Goal: Find specific page/section: Find specific page/section

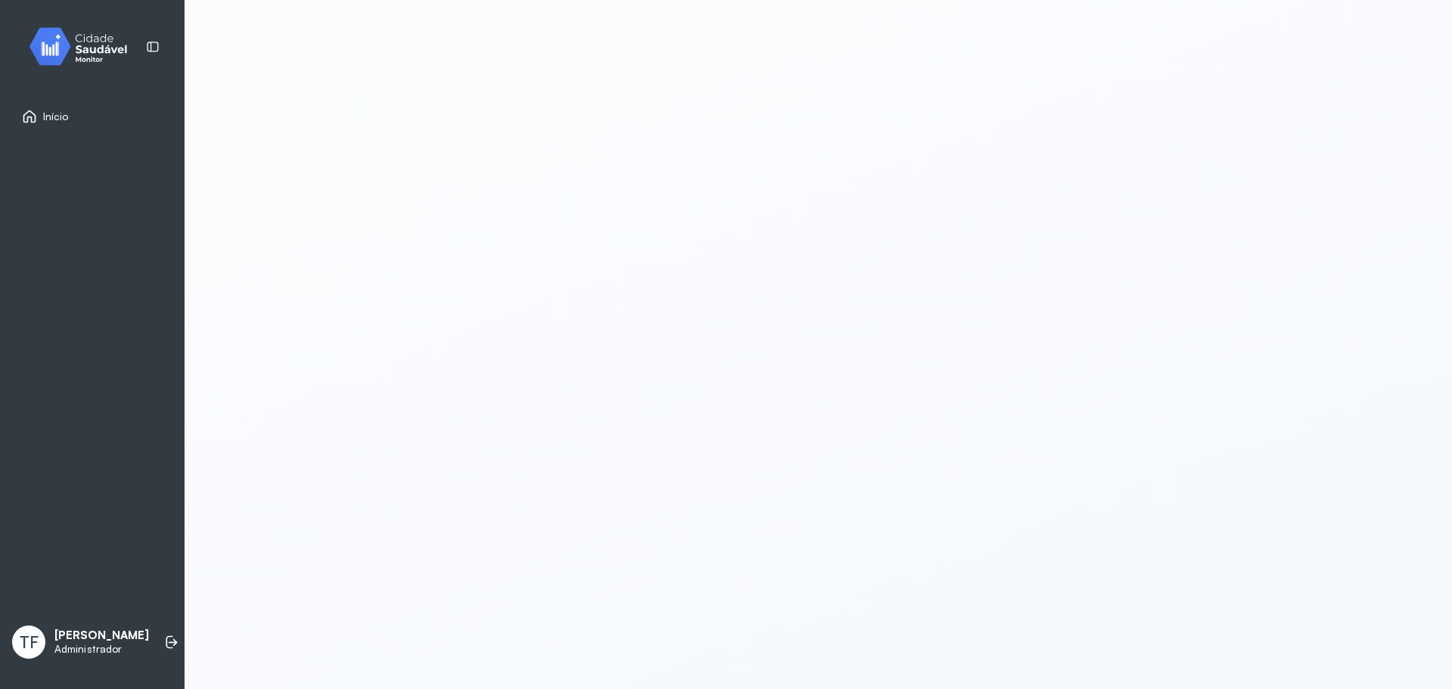
click at [57, 69] on img at bounding box center [84, 46] width 136 height 45
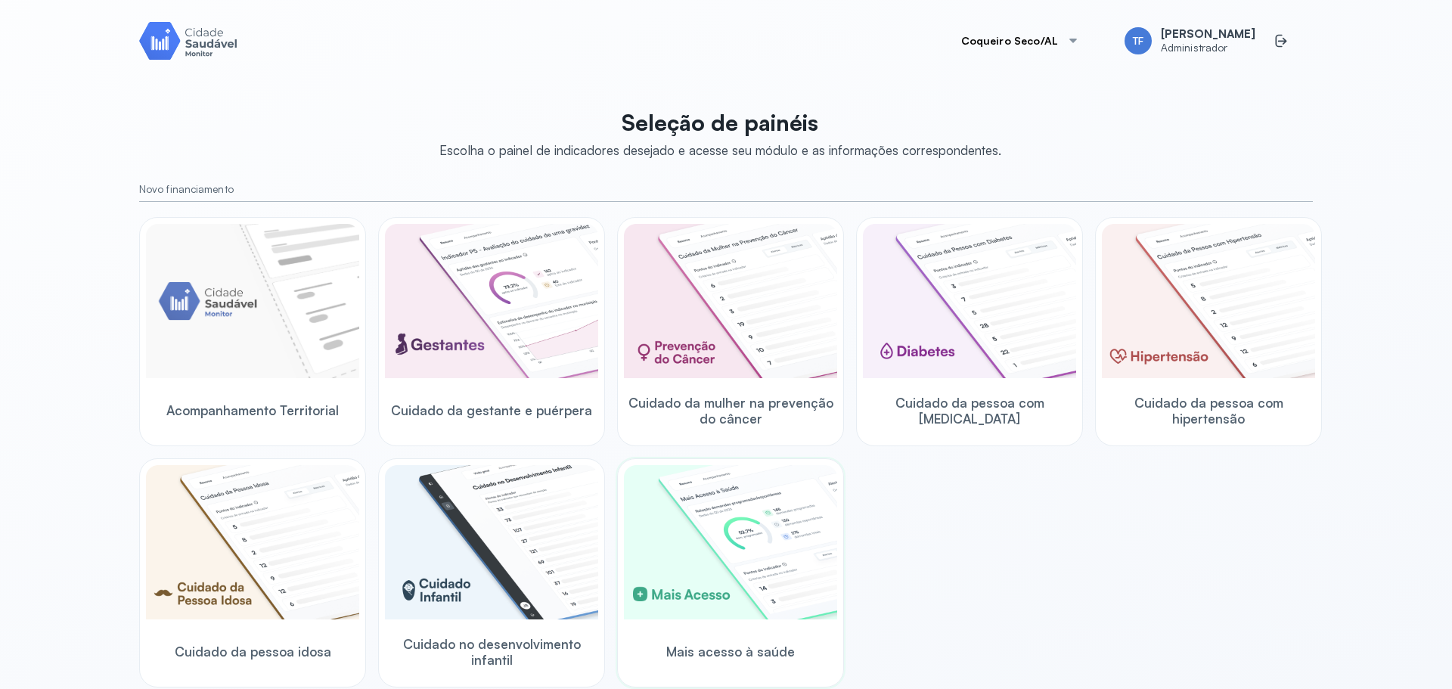
click at [726, 496] on img at bounding box center [730, 542] width 213 height 154
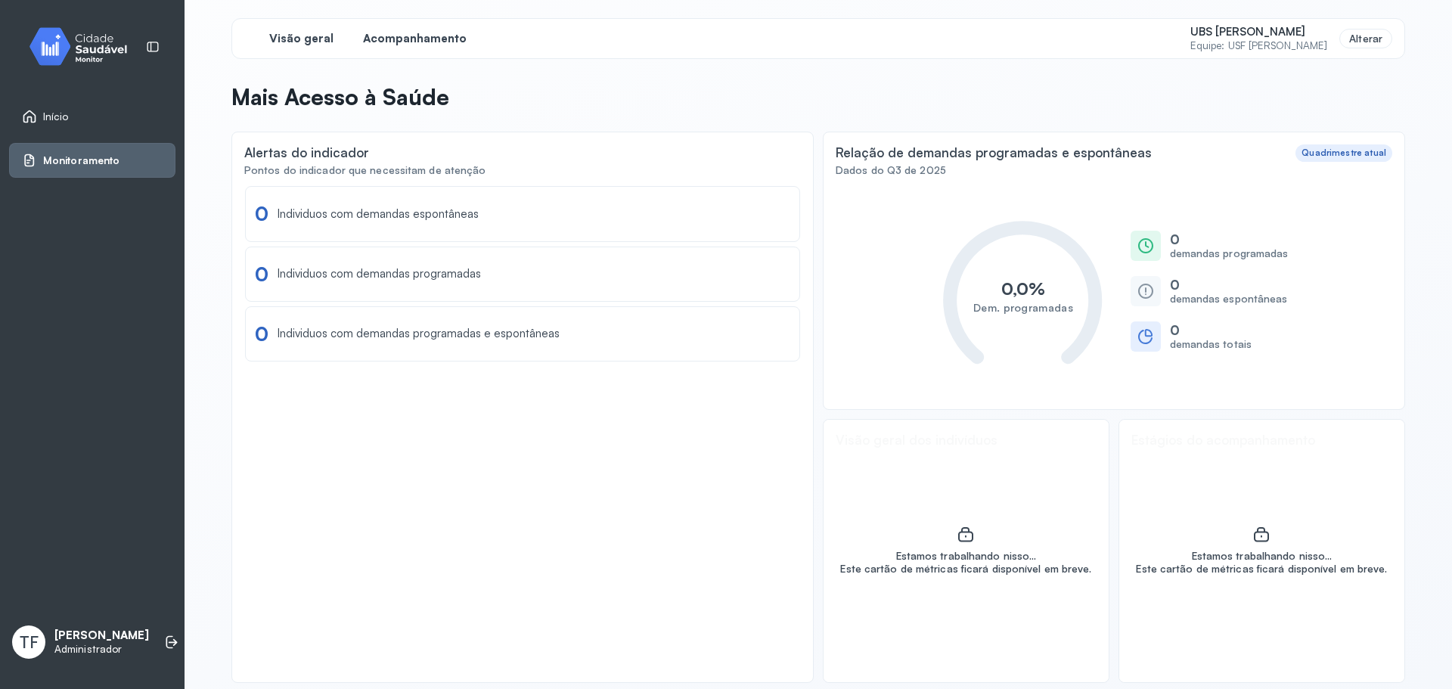
click at [442, 40] on span "Acompanhamento" at bounding box center [415, 39] width 104 height 14
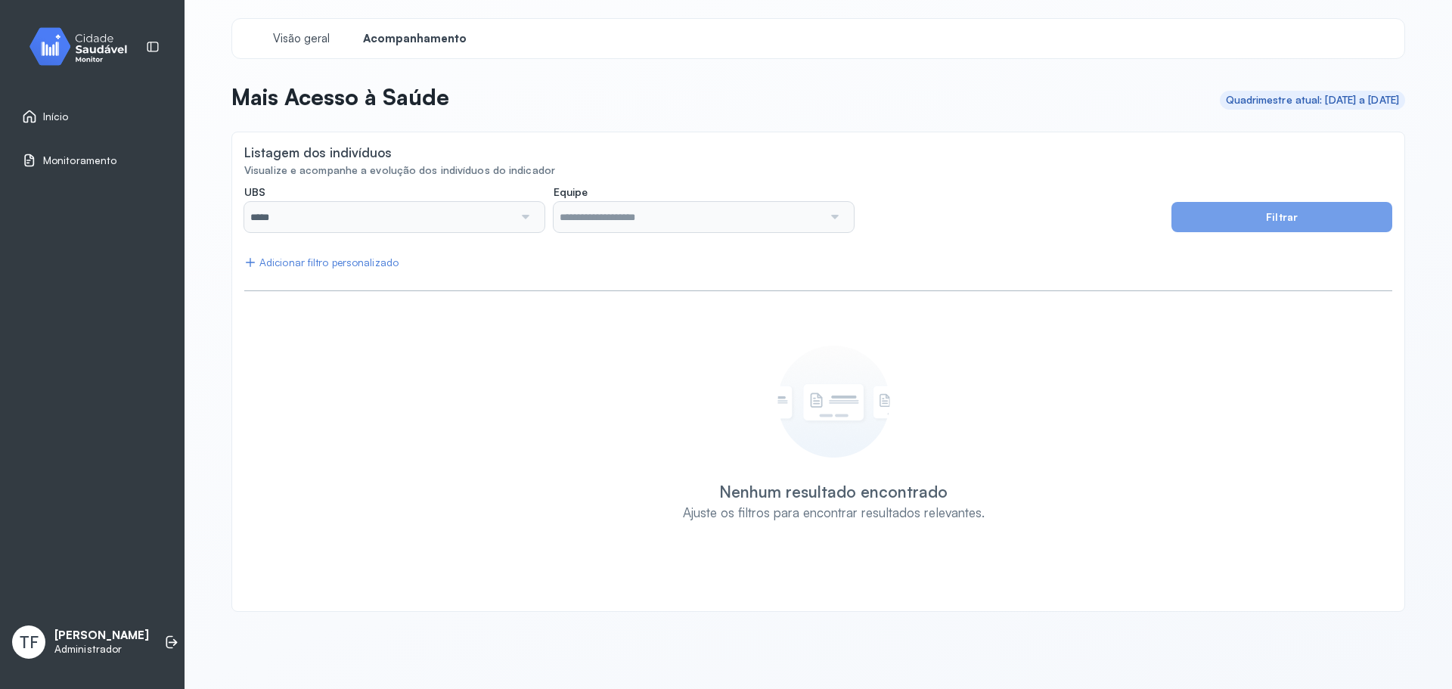
type input "**********"
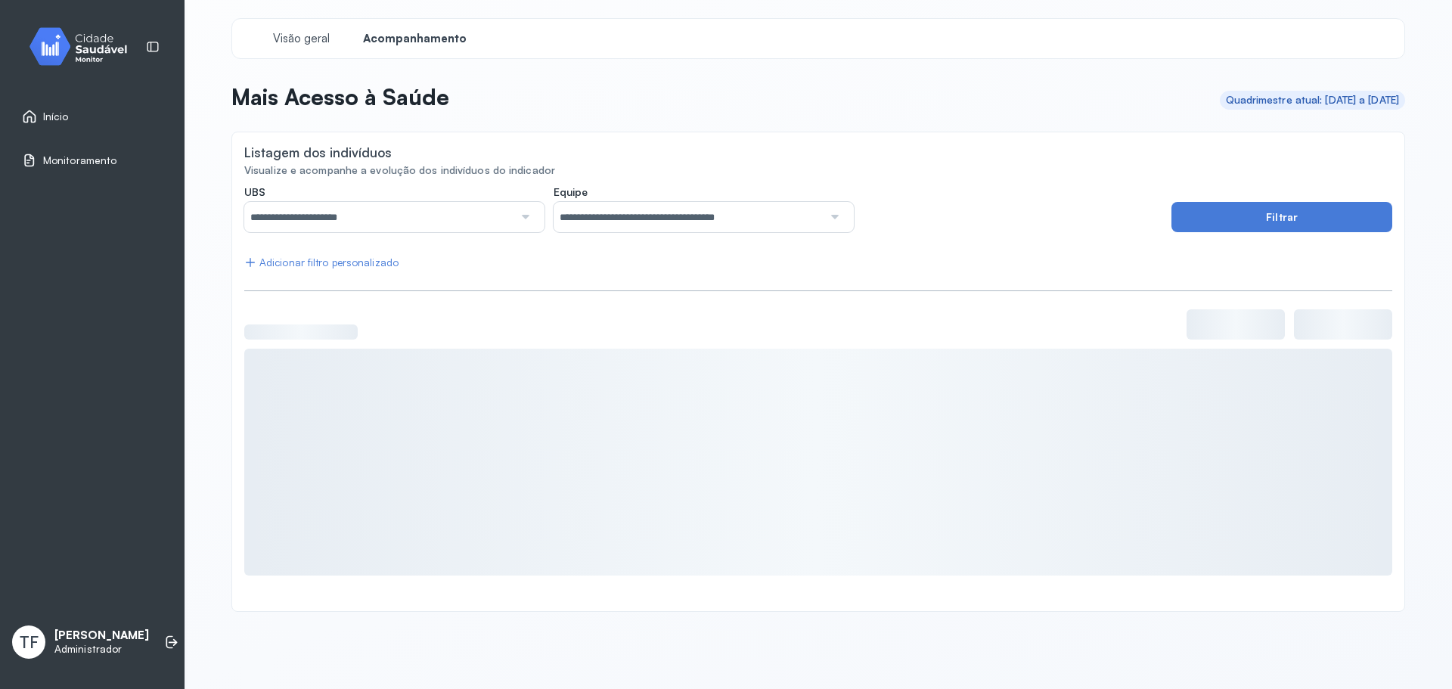
click at [346, 256] on div "Adicionar filtro personalizado" at bounding box center [321, 262] width 154 height 13
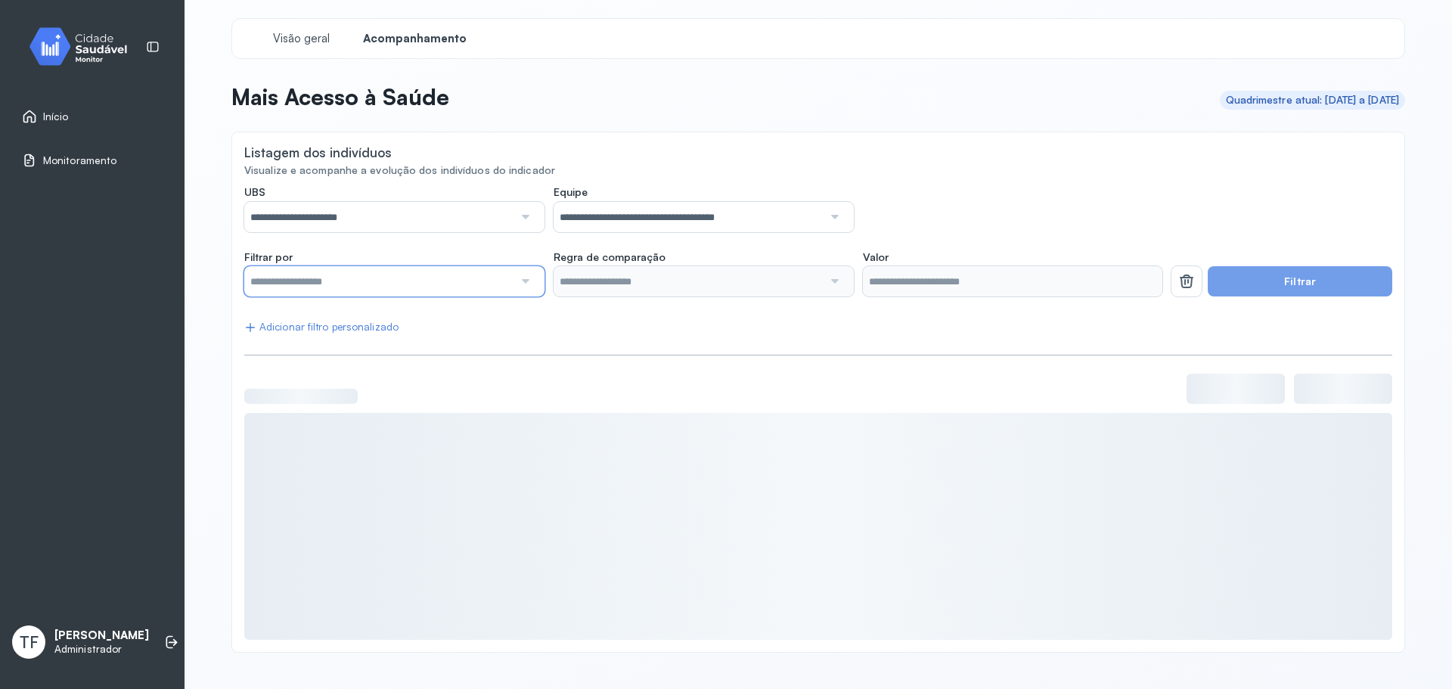
click at [343, 283] on input "text" at bounding box center [378, 281] width 269 height 30
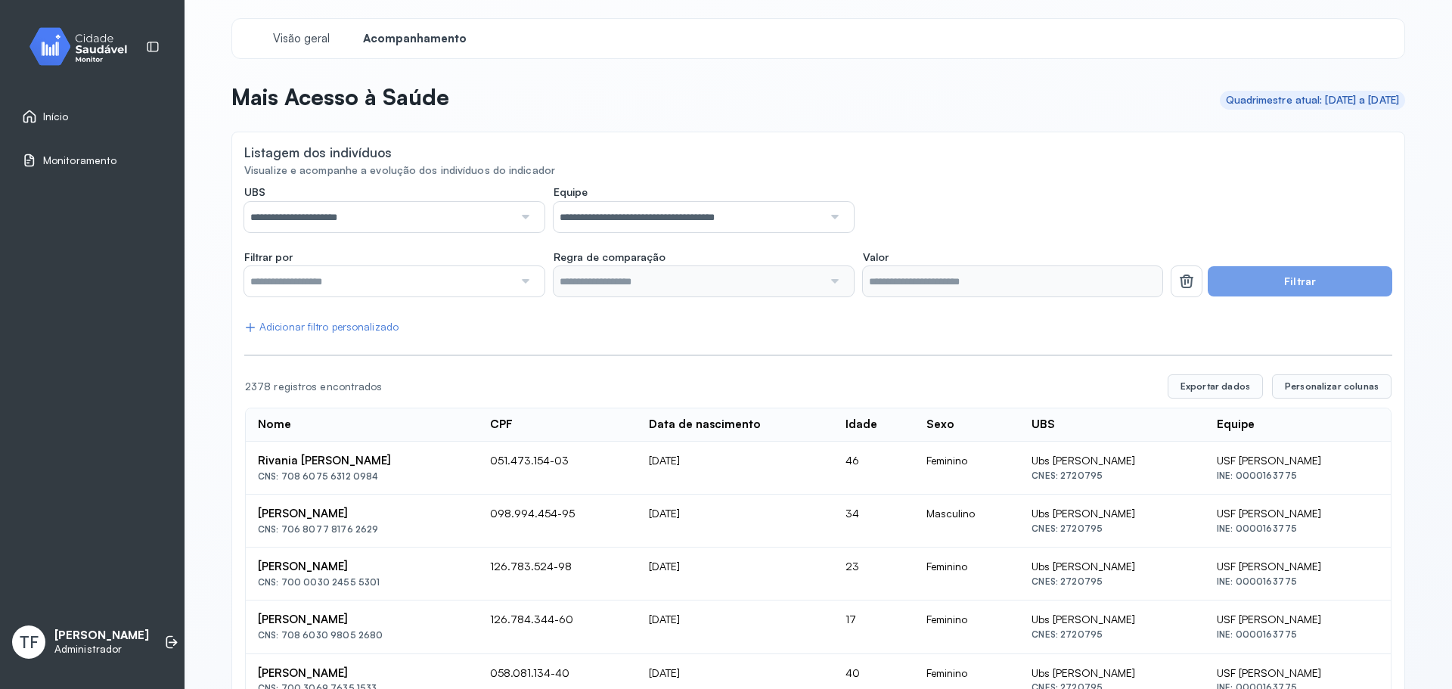
drag, startPoint x: 291, startPoint y: 24, endPoint x: 296, endPoint y: 33, distance: 9.9
click at [292, 25] on div "Visão geral Acompanhamento" at bounding box center [818, 38] width 1174 height 41
click at [297, 33] on span "Visão geral" at bounding box center [301, 39] width 64 height 14
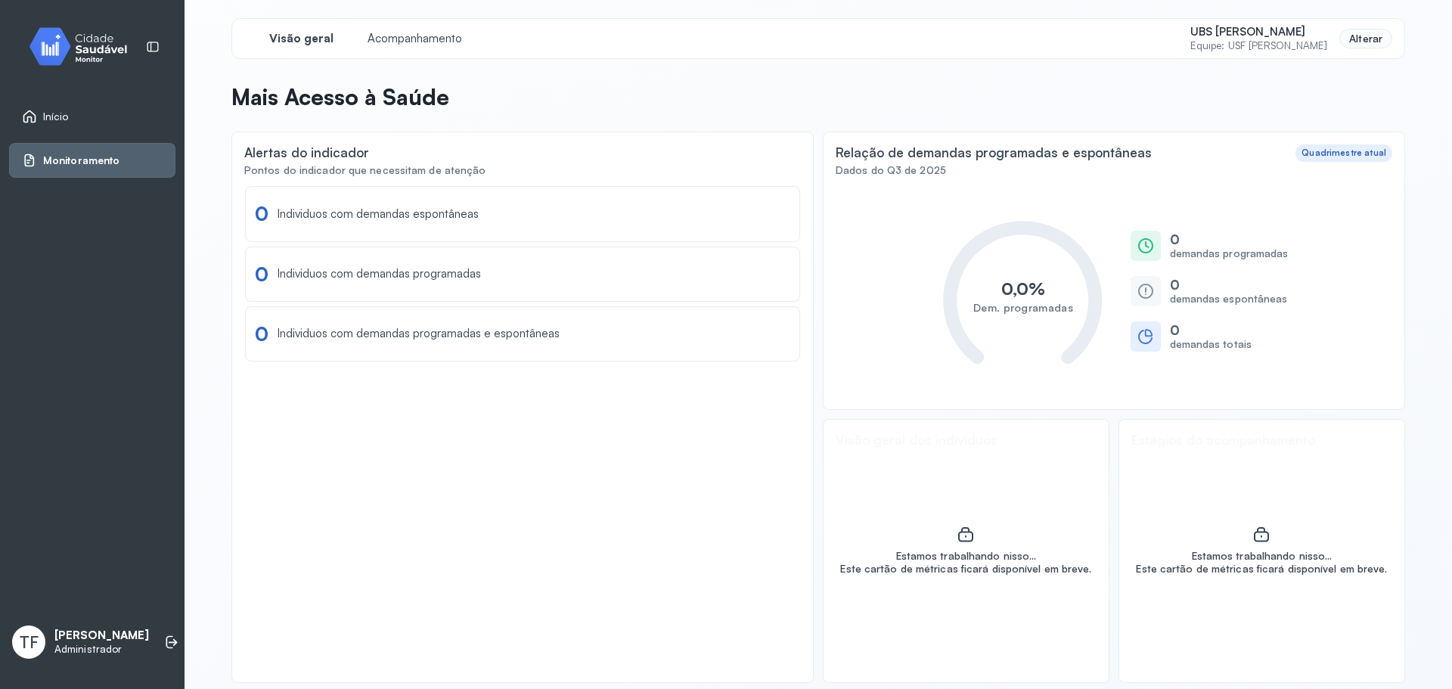
click at [1370, 39] on div "Alterar" at bounding box center [1365, 39] width 53 height 20
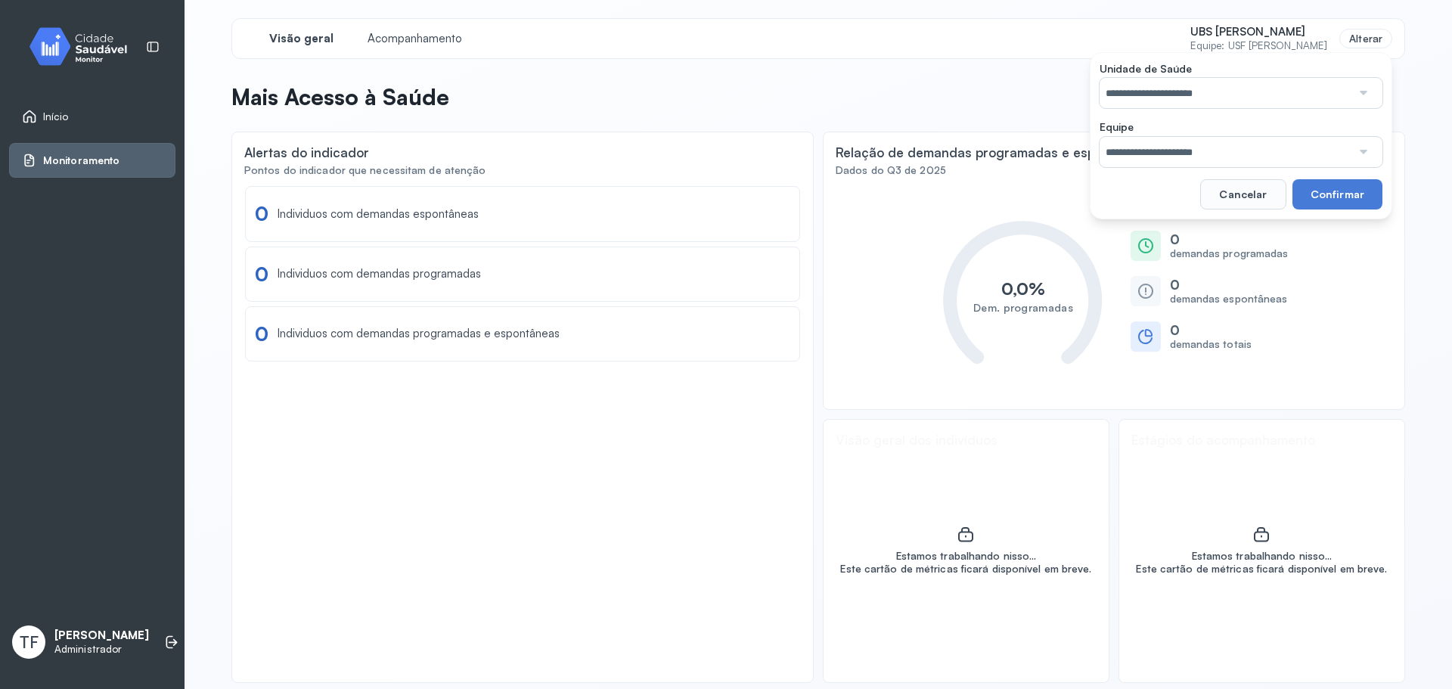
click at [1244, 26] on span "UBS [PERSON_NAME]" at bounding box center [1259, 32] width 138 height 14
click at [1237, 33] on span "UBS [PERSON_NAME]" at bounding box center [1259, 32] width 138 height 14
click at [1351, 42] on div "Alterar" at bounding box center [1365, 39] width 53 height 20
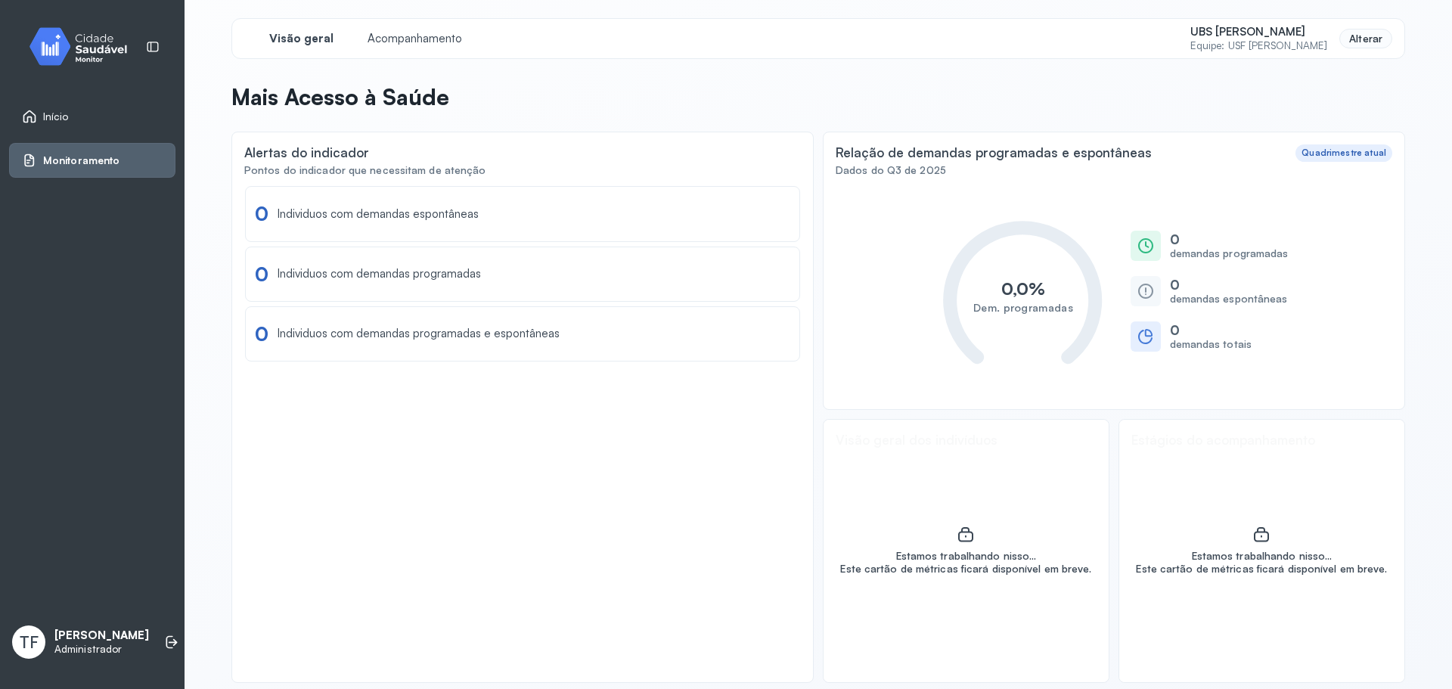
click at [1351, 40] on div "Alterar" at bounding box center [1365, 39] width 53 height 20
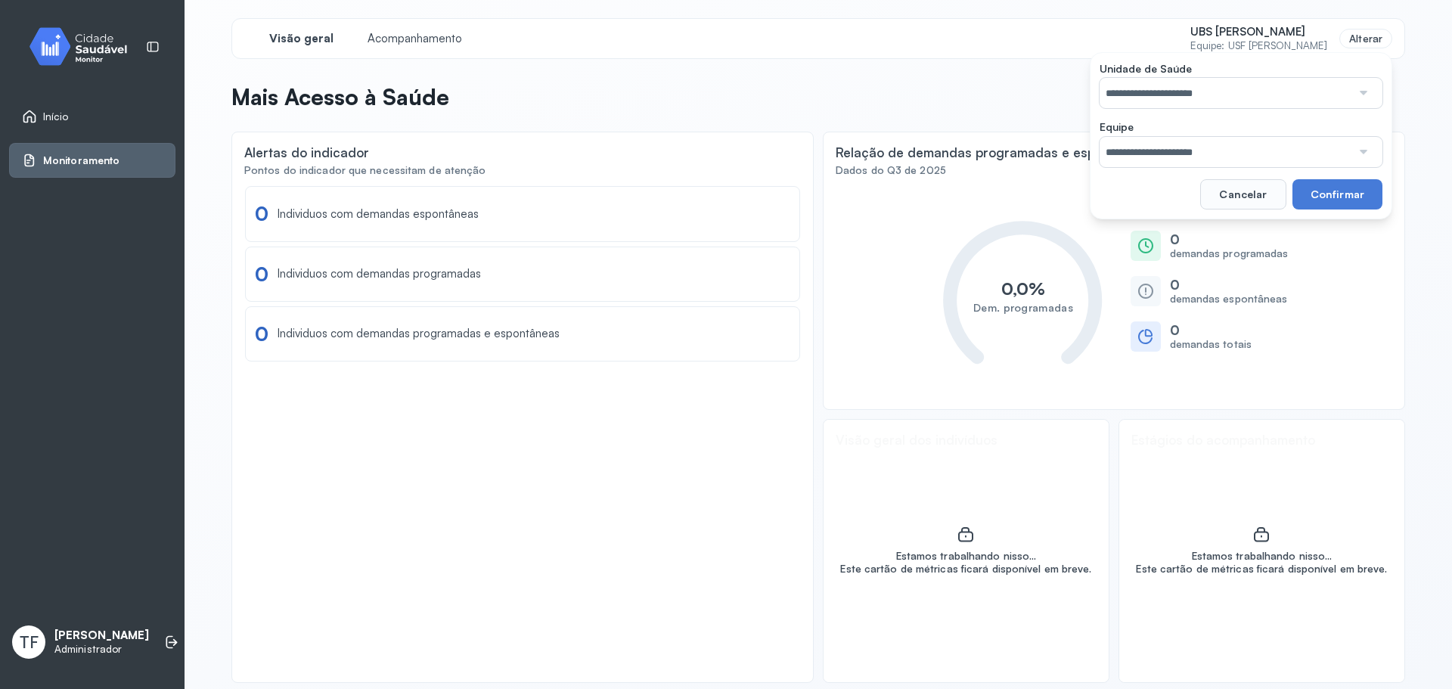
click at [1203, 29] on span "UBS [PERSON_NAME]" at bounding box center [1259, 32] width 138 height 14
click at [1180, 98] on input "**********" at bounding box center [1226, 93] width 252 height 30
click at [1198, 160] on div "**********" at bounding box center [1241, 135] width 302 height 167
click at [1184, 146] on input "text" at bounding box center [1226, 152] width 252 height 30
click at [1165, 189] on div "**********" at bounding box center [1241, 135] width 302 height 167
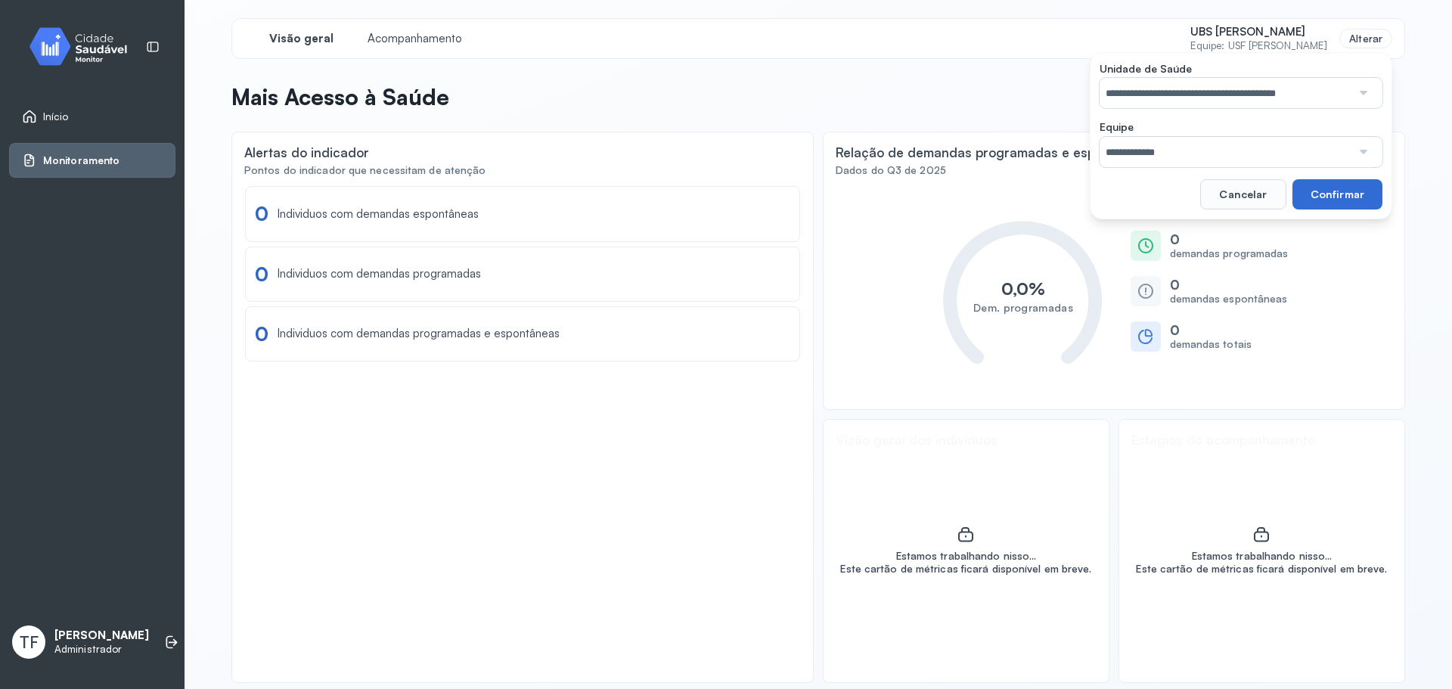
click at [1323, 194] on button "Confirmar" at bounding box center [1337, 194] width 90 height 30
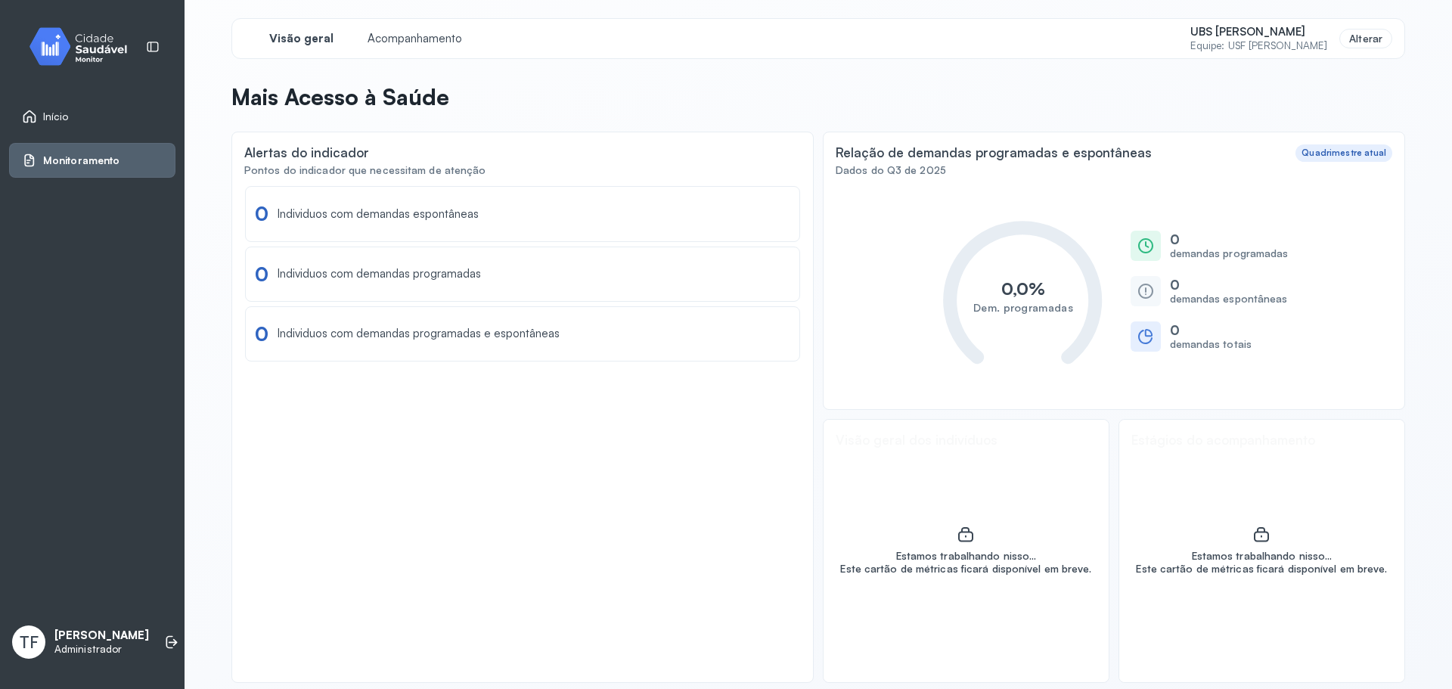
click at [88, 42] on img at bounding box center [84, 46] width 136 height 45
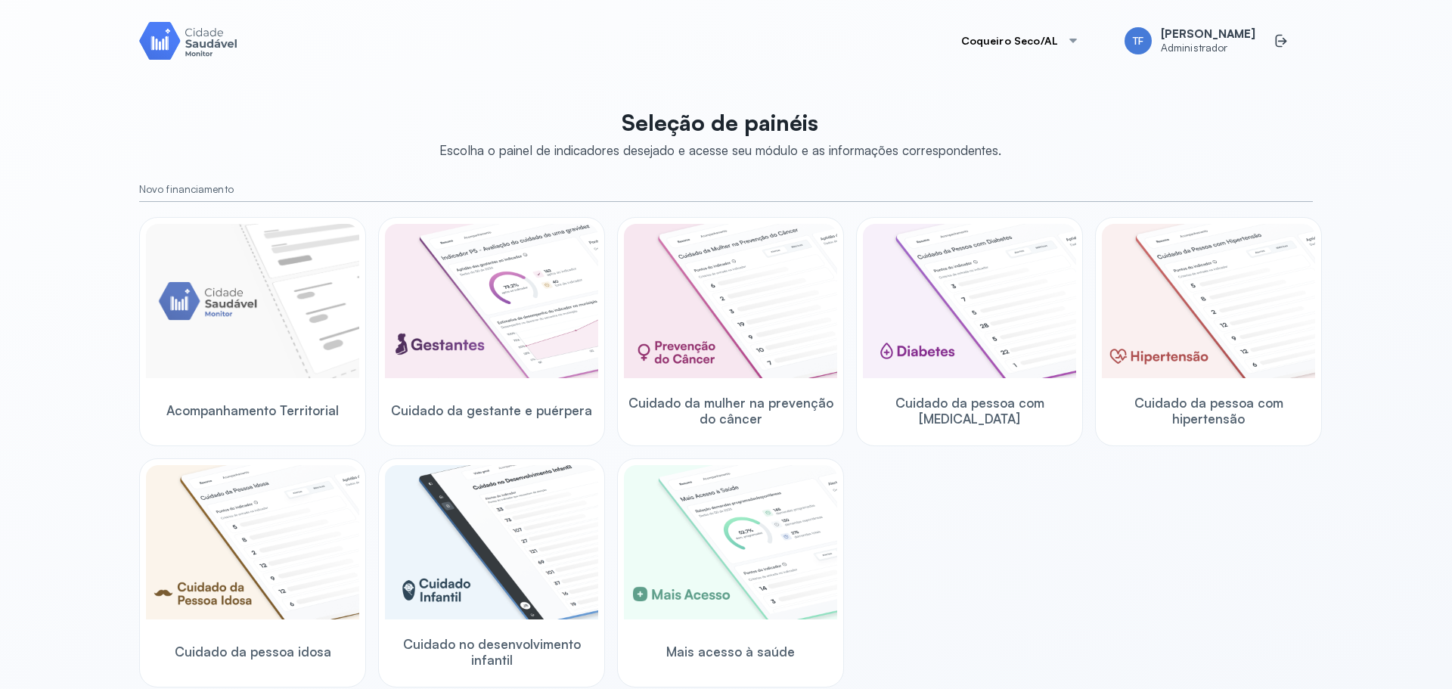
click at [1044, 36] on button "Coqueiro Seco/AL" at bounding box center [1020, 41] width 154 height 30
click at [501, 551] on img at bounding box center [491, 542] width 213 height 154
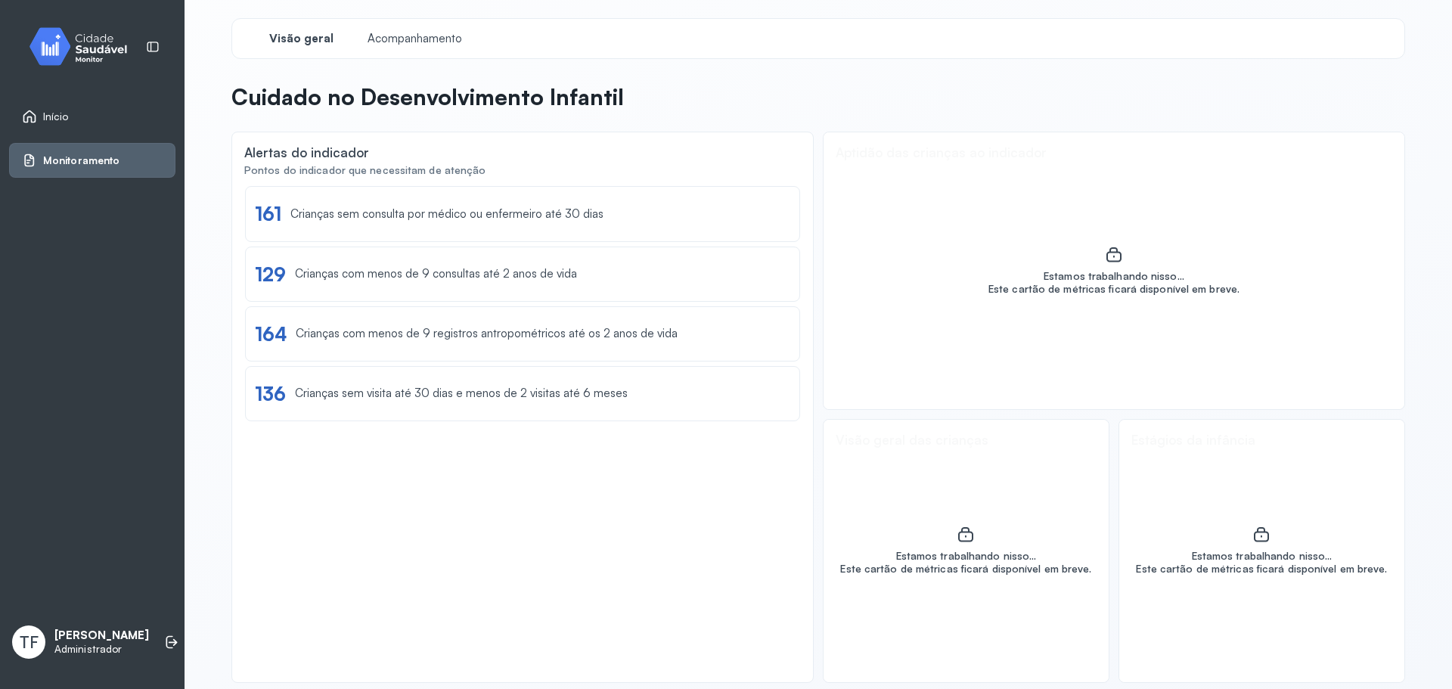
click at [296, 30] on div "Visão geral" at bounding box center [300, 38] width 113 height 27
click at [102, 42] on img at bounding box center [84, 46] width 136 height 45
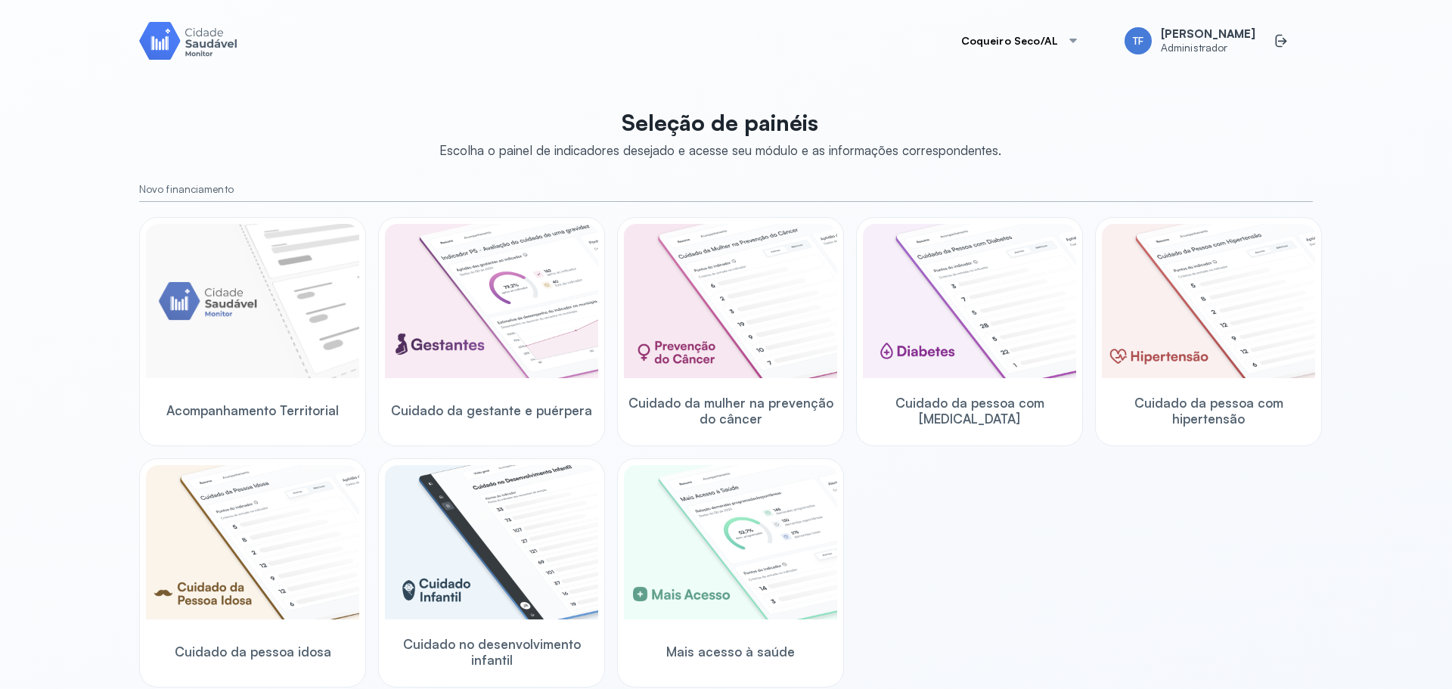
click at [1063, 634] on div "Acompanhamento Territorial Cuidado da gestante e puérpera Cuidado da mulher na …" at bounding box center [726, 452] width 1174 height 470
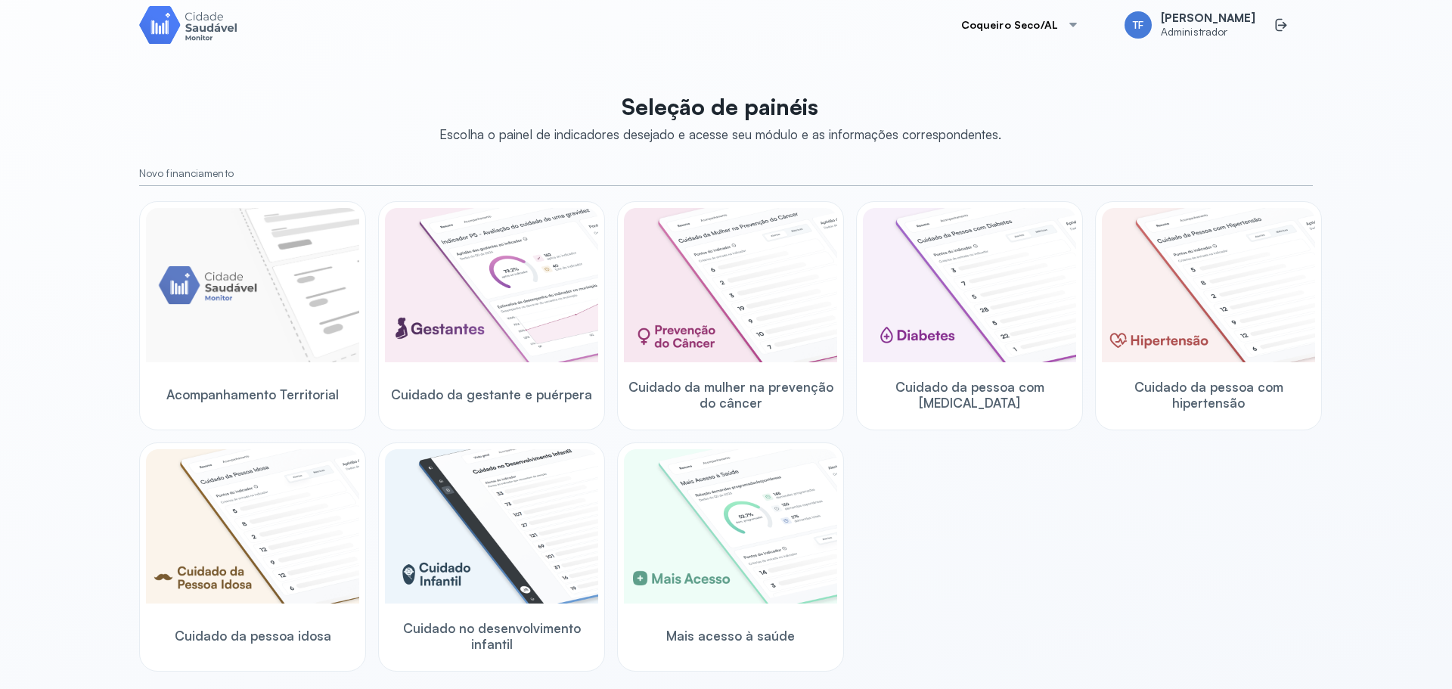
scroll to position [14, 0]
click at [504, 312] on img at bounding box center [491, 286] width 213 height 154
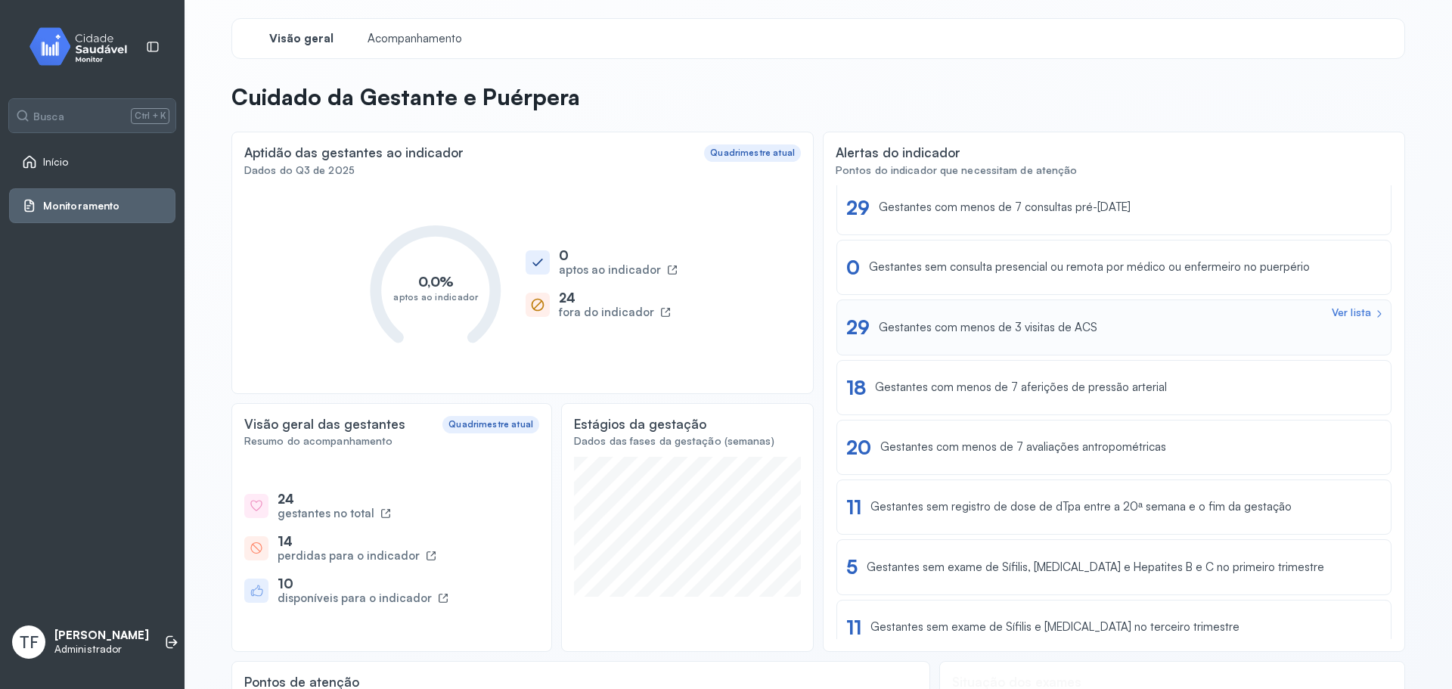
scroll to position [202, 0]
